Goal: Transaction & Acquisition: Purchase product/service

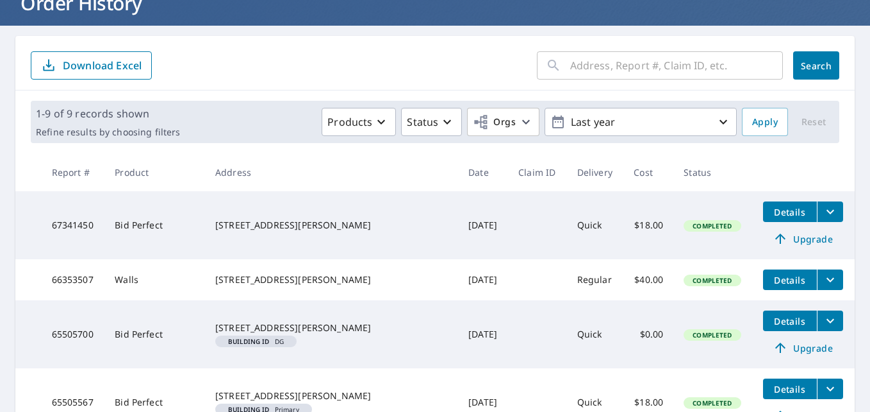
scroll to position [128, 0]
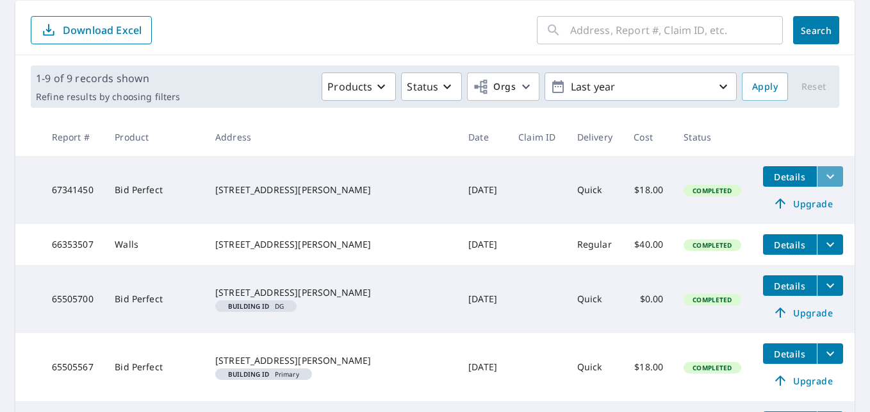
click at [823, 172] on icon "filesDropdownBtn-67341450" at bounding box center [830, 176] width 15 height 15
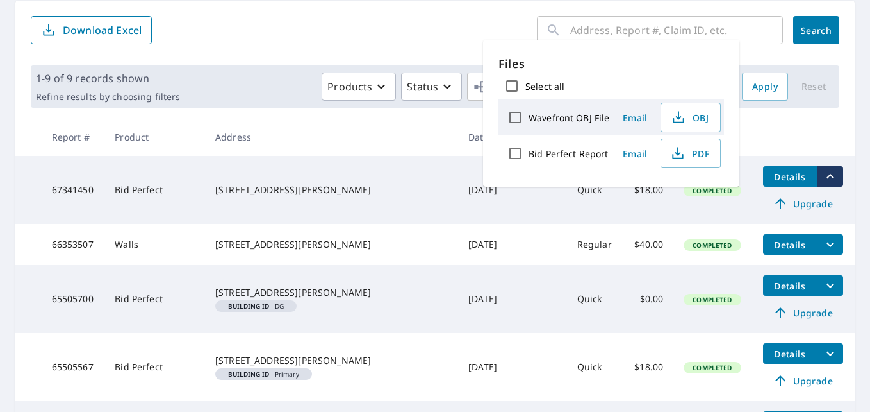
click at [515, 154] on input "Bid Perfect Report" at bounding box center [515, 153] width 27 height 27
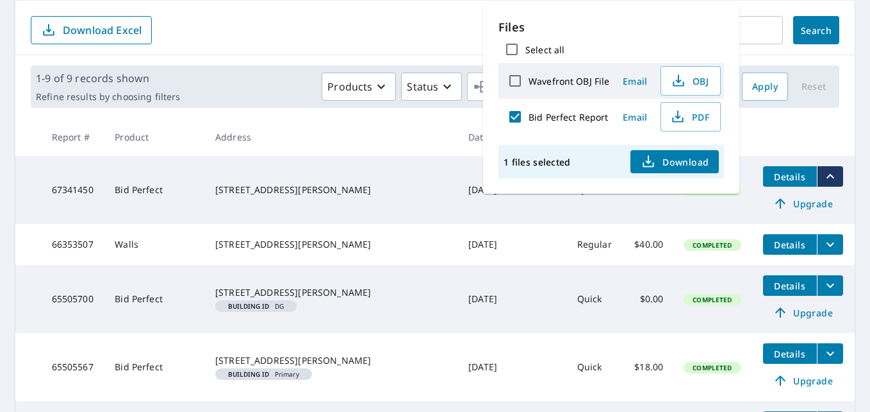
click at [512, 115] on input "Bid Perfect Report" at bounding box center [515, 116] width 27 height 27
checkbox input "false"
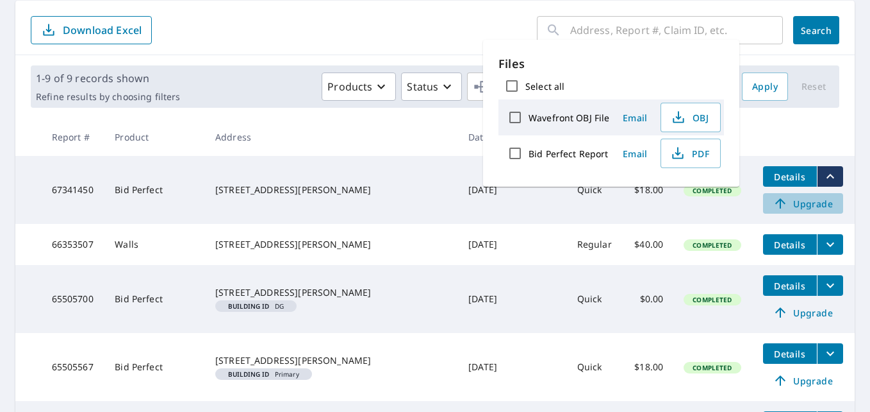
click at [788, 202] on span "Upgrade" at bounding box center [803, 203] width 65 height 15
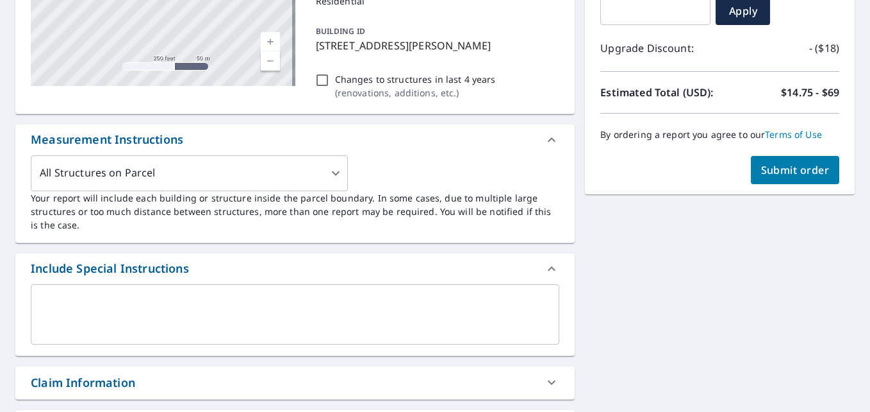
scroll to position [256, 0]
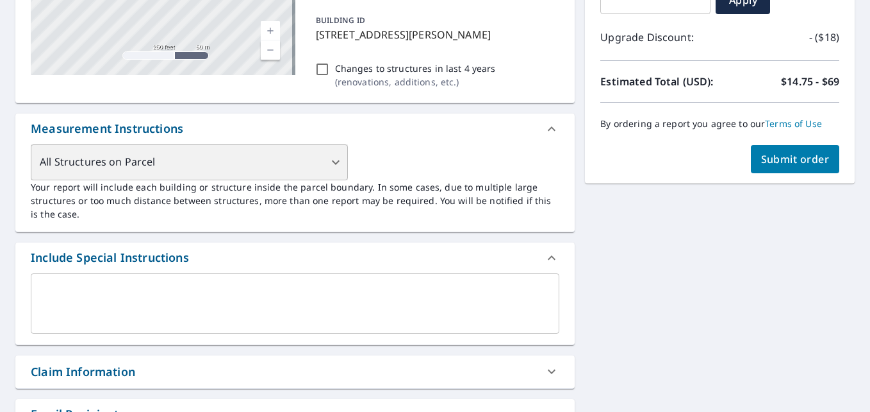
click at [338, 162] on div "All Structures on Parcel" at bounding box center [189, 162] width 317 height 36
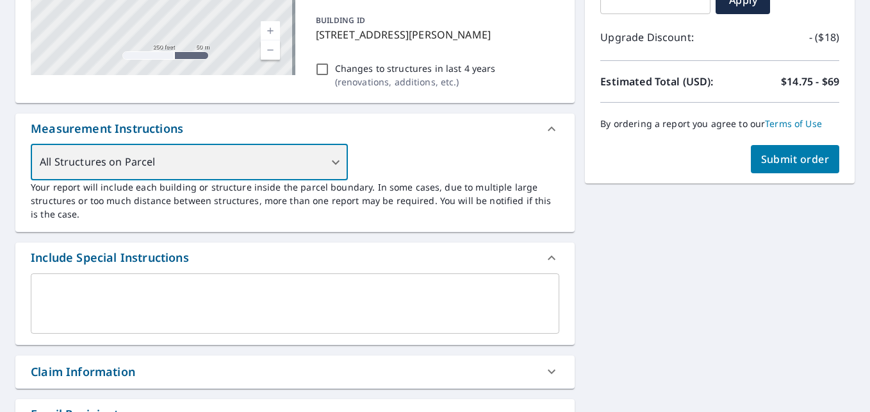
click at [332, 163] on div "All Structures on Parcel" at bounding box center [189, 162] width 317 height 36
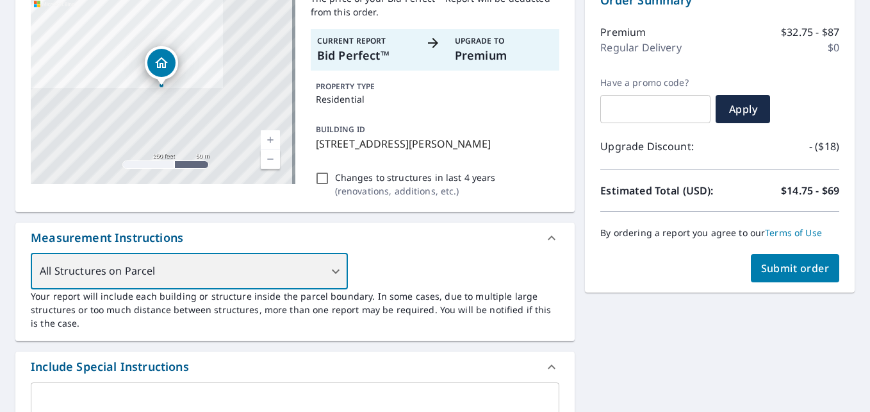
scroll to position [0, 0]
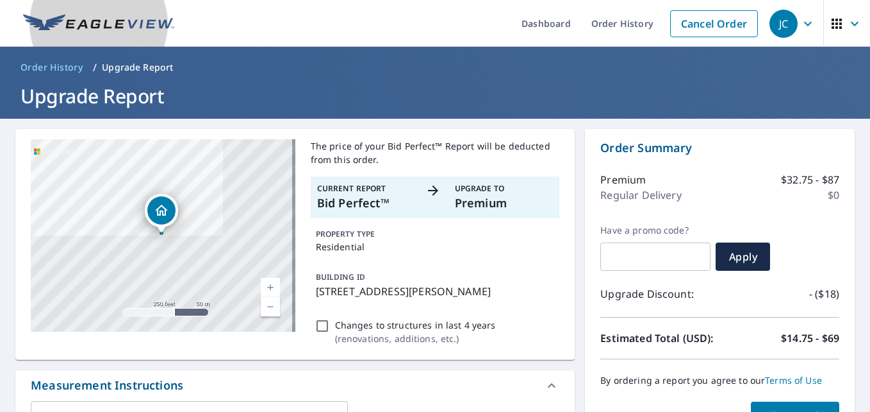
click at [71, 22] on img at bounding box center [98, 23] width 151 height 19
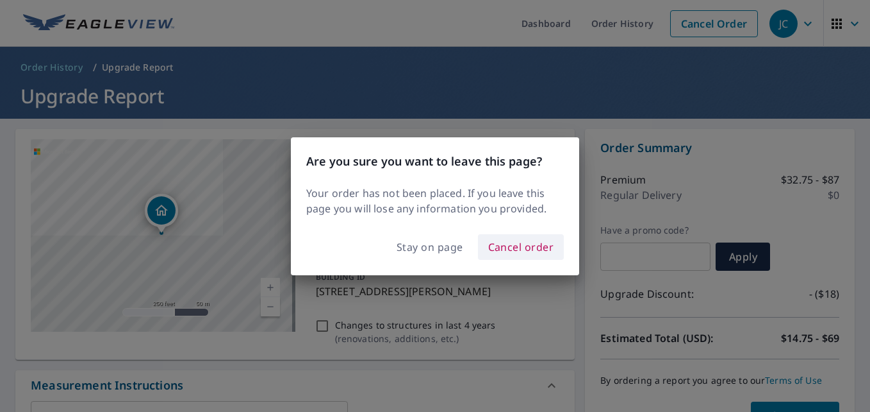
click at [537, 246] on span "Cancel order" at bounding box center [521, 247] width 66 height 18
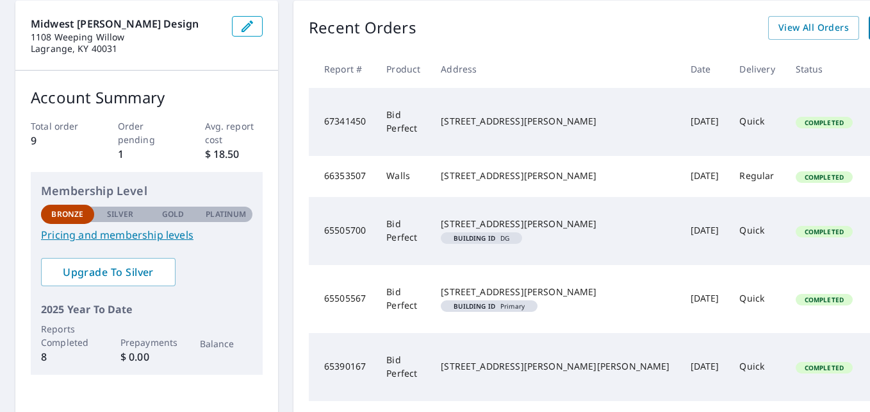
scroll to position [64, 0]
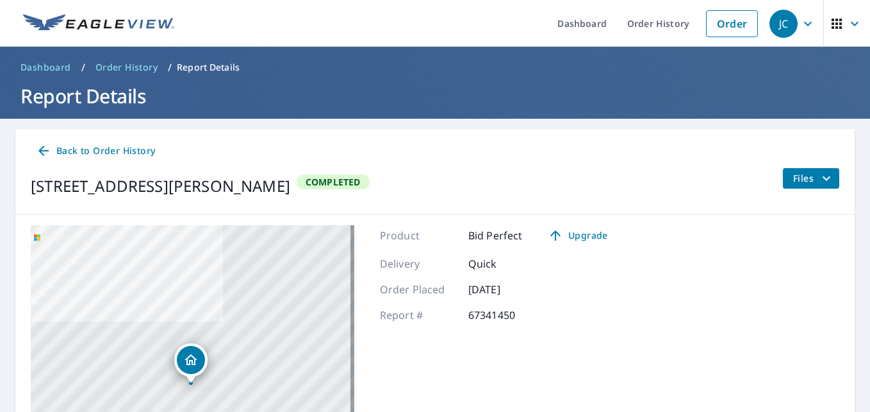
click at [46, 151] on icon at bounding box center [43, 151] width 10 height 10
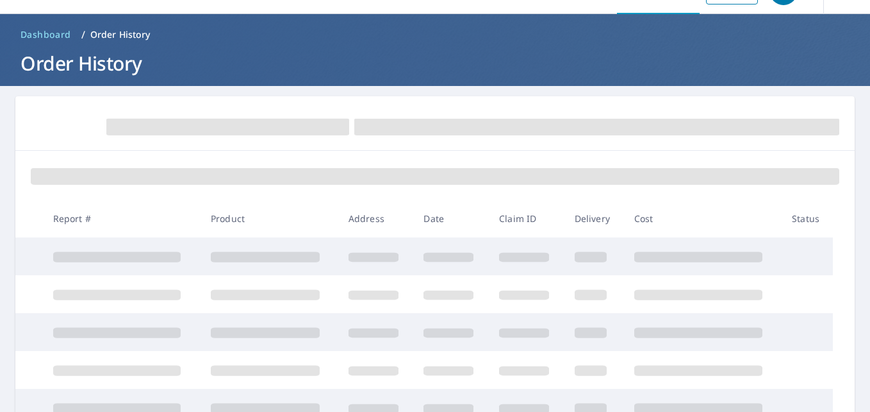
scroll to position [64, 0]
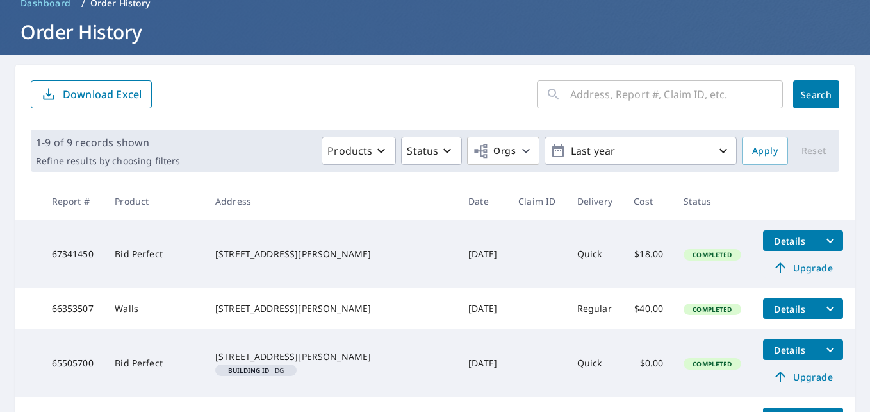
click at [783, 267] on span "Upgrade" at bounding box center [803, 267] width 65 height 15
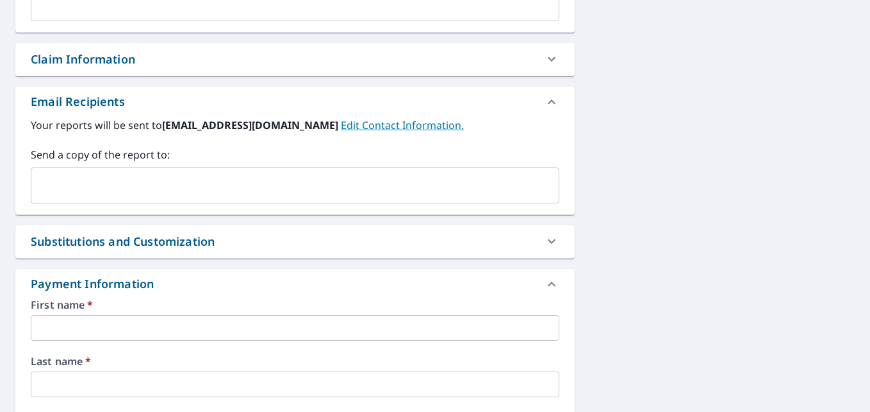
scroll to position [705, 0]
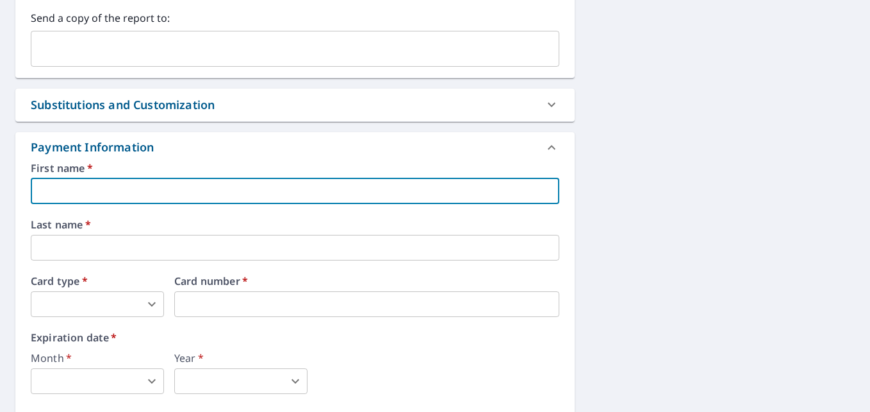
click at [300, 195] on input "text" at bounding box center [295, 191] width 529 height 26
type input "Joseph"
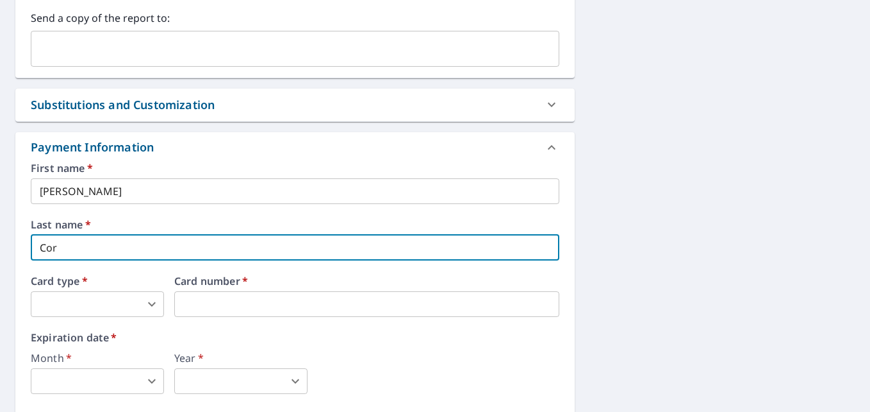
type input "Cormney"
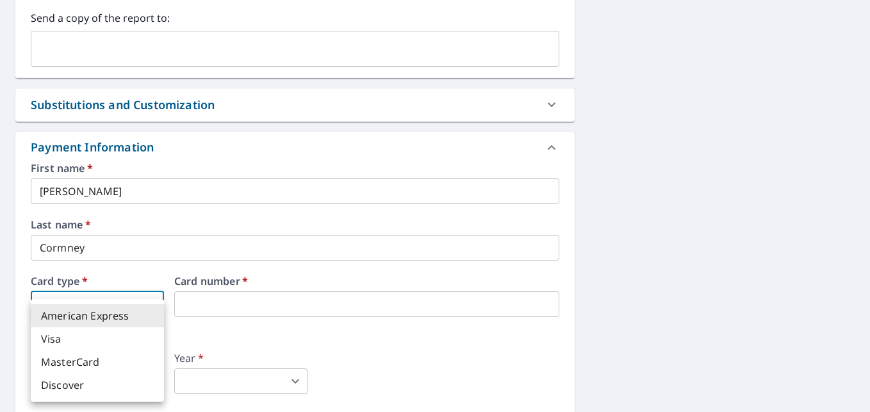
click at [149, 311] on body "JC JC Dashboard Order History Cancel Order JC Order History / Upgrade Report Up…" at bounding box center [435, 206] width 870 height 412
click at [72, 357] on li "MasterCard" at bounding box center [97, 361] width 133 height 23
type input "3"
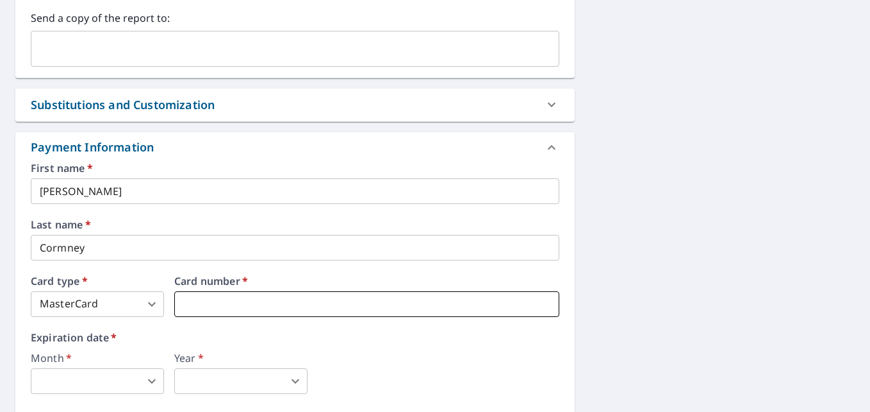
click at [279, 294] on iframe at bounding box center [366, 304] width 385 height 26
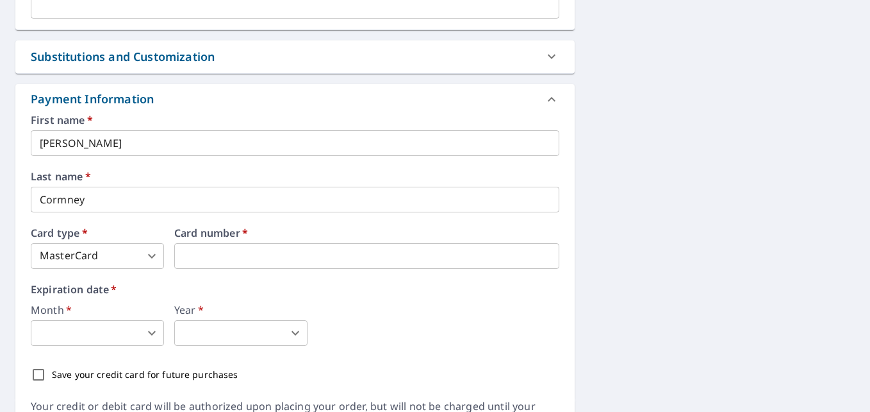
scroll to position [833, 0]
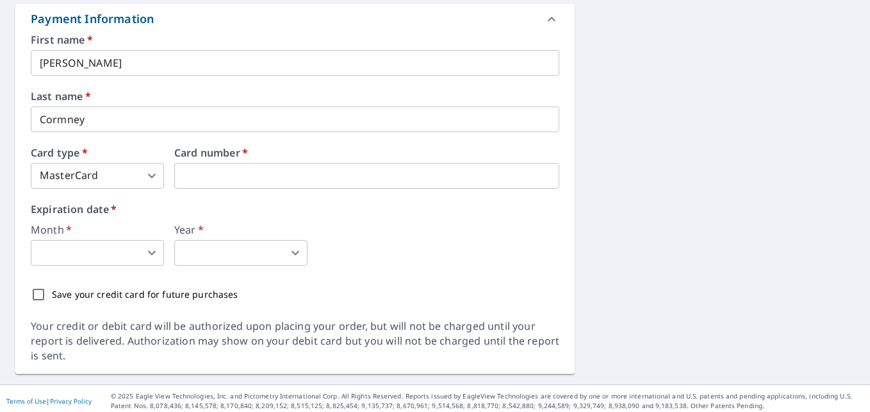
click at [157, 253] on body "JC JC Dashboard Order History Cancel Order JC Order History / Upgrade Report Up…" at bounding box center [435, 206] width 870 height 412
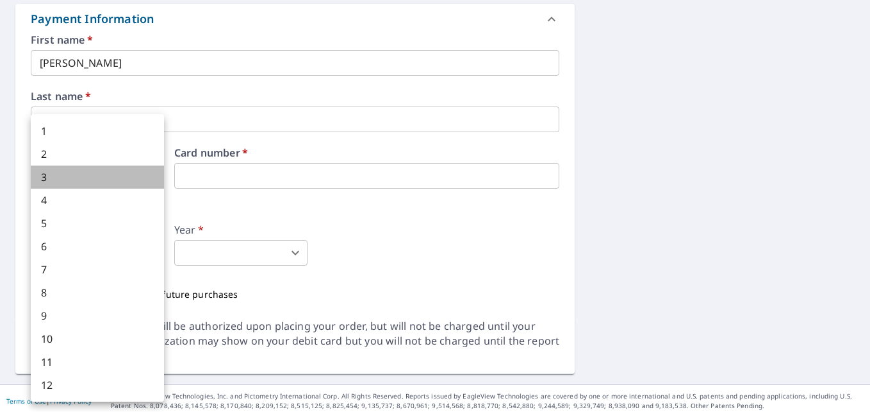
click at [67, 175] on li "3" at bounding box center [97, 176] width 133 height 23
type input "3"
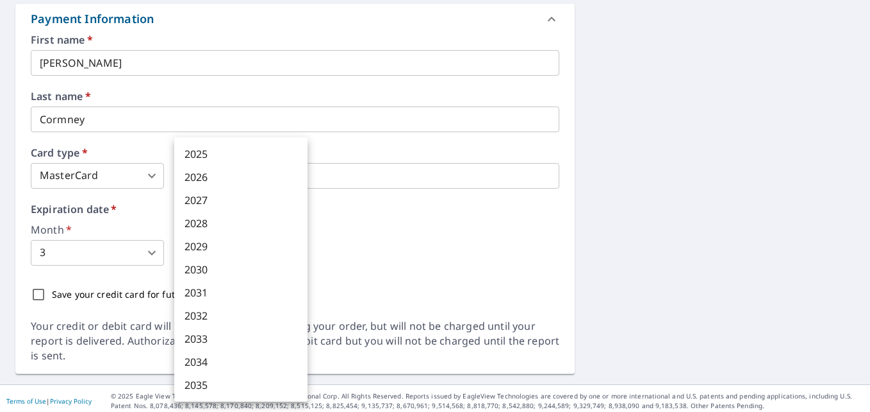
click at [293, 255] on body "JC JC Dashboard Order History Cancel Order JC Order History / Upgrade Report Up…" at bounding box center [435, 206] width 870 height 412
click at [240, 241] on li "2029" at bounding box center [240, 246] width 133 height 23
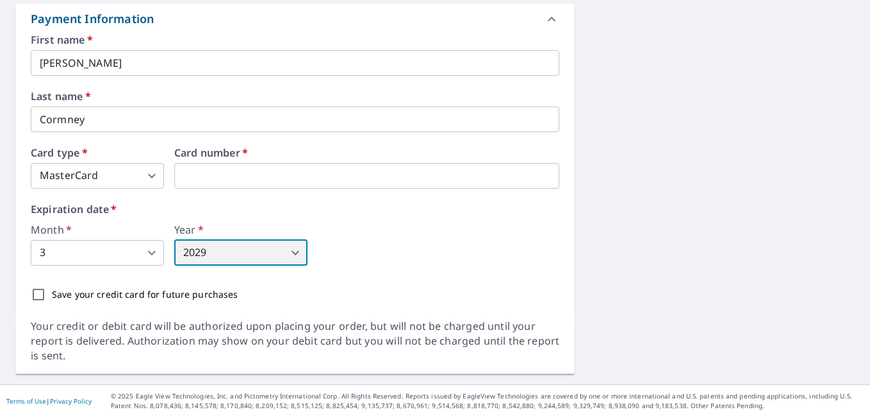
type input "2029"
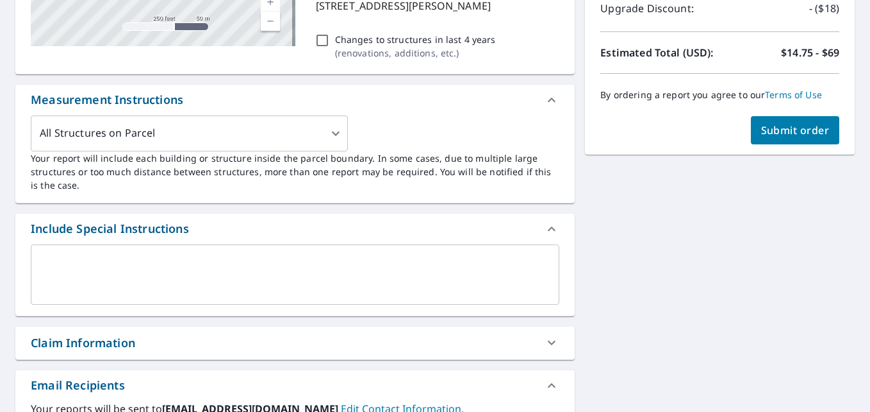
scroll to position [133, 0]
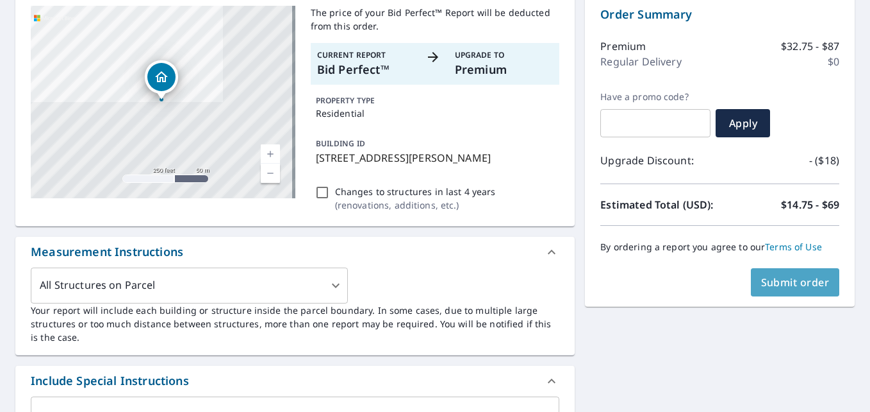
click at [784, 294] on button "Submit order" at bounding box center [795, 282] width 89 height 28
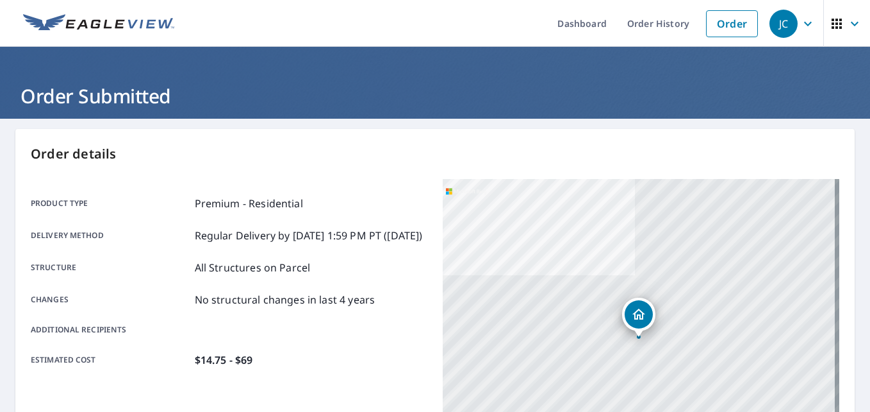
click at [92, 21] on img at bounding box center [98, 23] width 151 height 19
